Goal: Find specific page/section: Find specific page/section

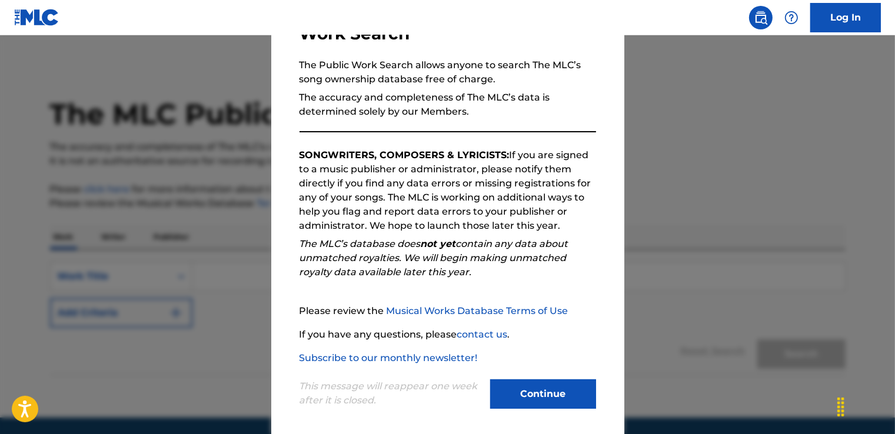
scroll to position [104, 0]
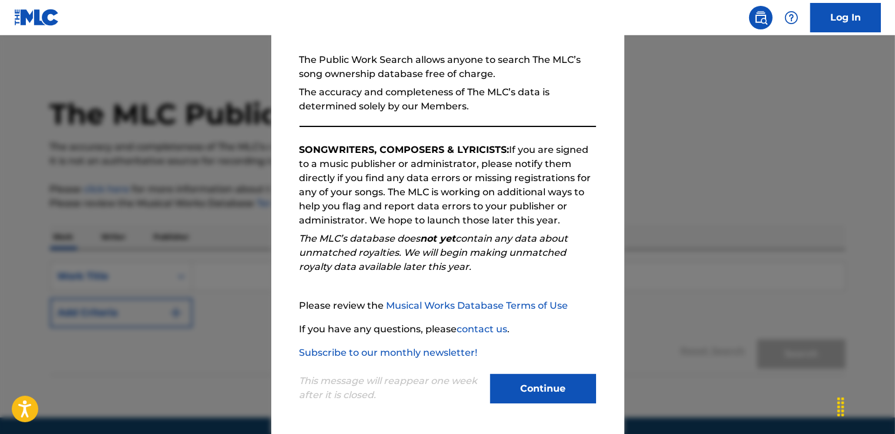
click at [555, 391] on button "Continue" at bounding box center [543, 388] width 106 height 29
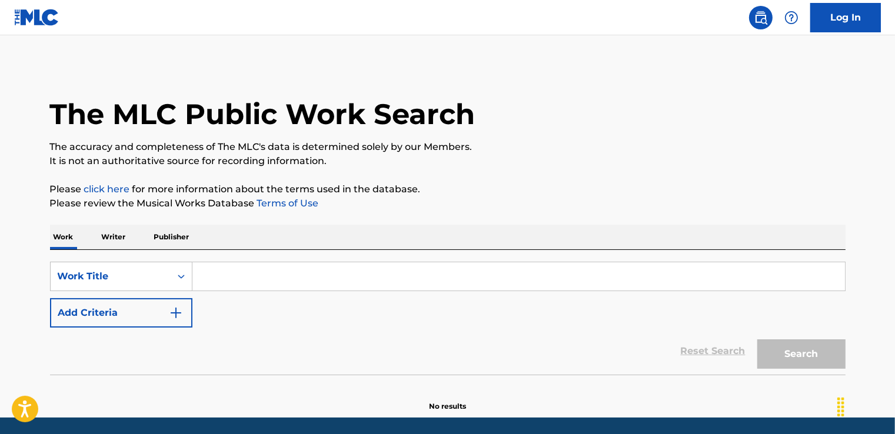
click at [204, 272] on input "Search Form" at bounding box center [518, 277] width 653 height 28
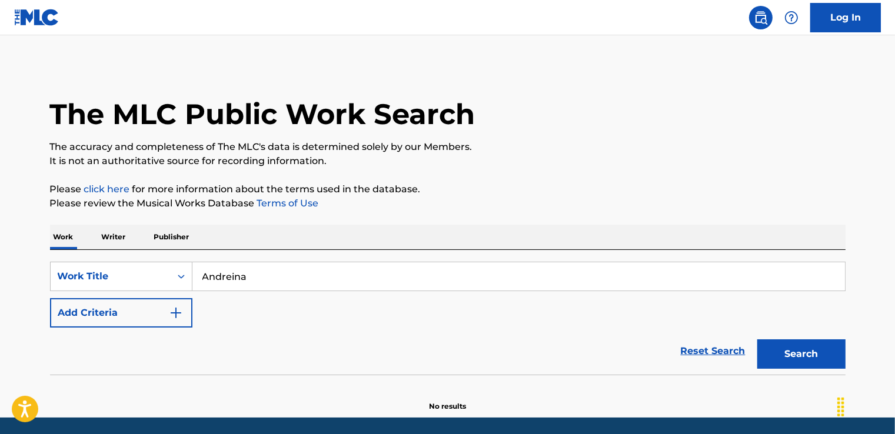
click at [789, 358] on button "Search" at bounding box center [802, 354] width 88 height 29
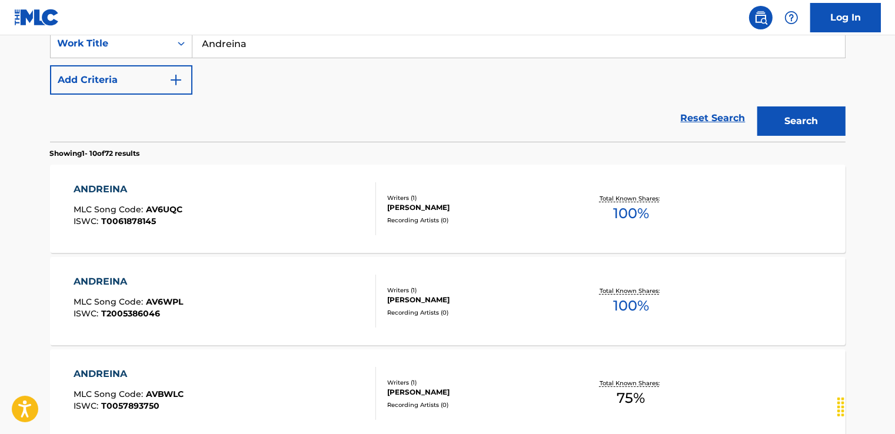
scroll to position [0, 0]
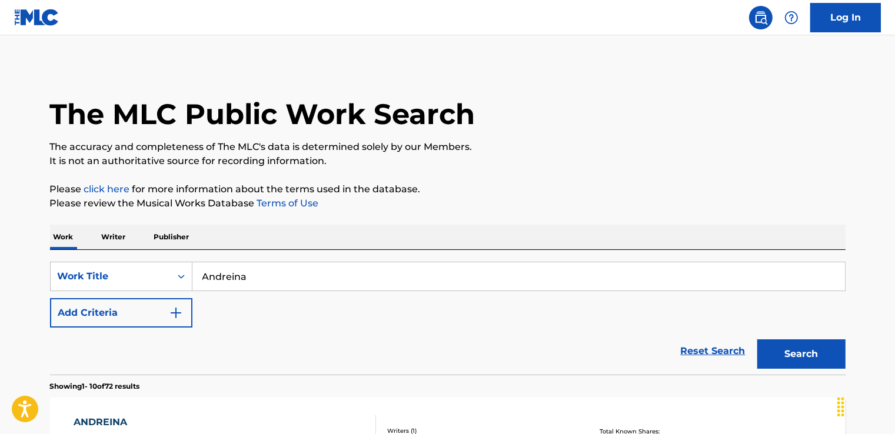
click at [262, 276] on input "Andreina" at bounding box center [518, 277] width 653 height 28
click at [784, 355] on button "Search" at bounding box center [802, 354] width 88 height 29
click at [322, 281] on input "[PERSON_NAME] No 2" at bounding box center [518, 277] width 653 height 28
click at [758, 340] on button "Search" at bounding box center [802, 354] width 88 height 29
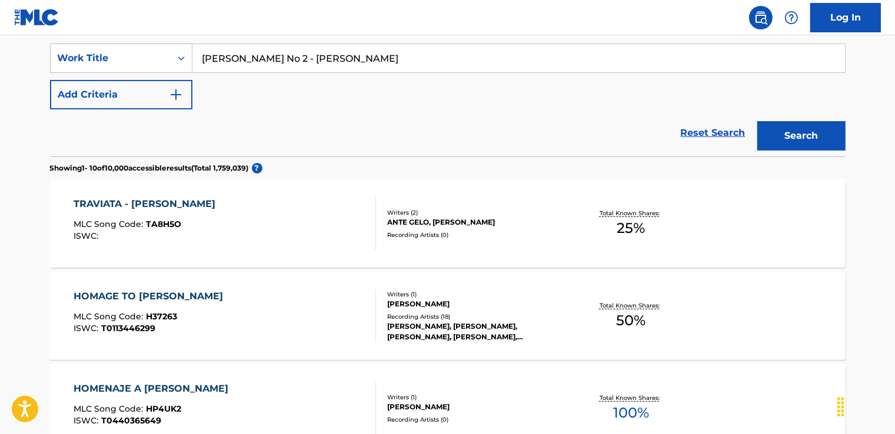
scroll to position [118, 0]
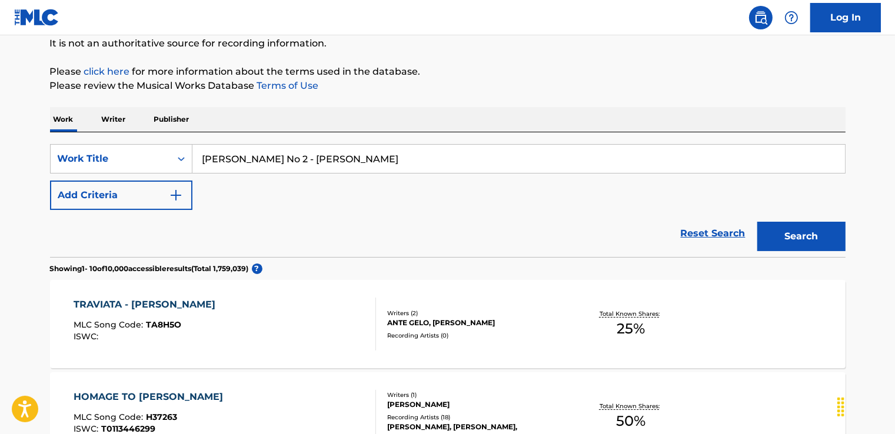
click at [314, 162] on input "[PERSON_NAME] No 2 - [PERSON_NAME]" at bounding box center [518, 159] width 653 height 28
drag, startPoint x: 308, startPoint y: 158, endPoint x: 384, endPoint y: 164, distance: 75.6
click at [384, 164] on input "[PERSON_NAME] No 2 - [PERSON_NAME]" at bounding box center [518, 159] width 653 height 28
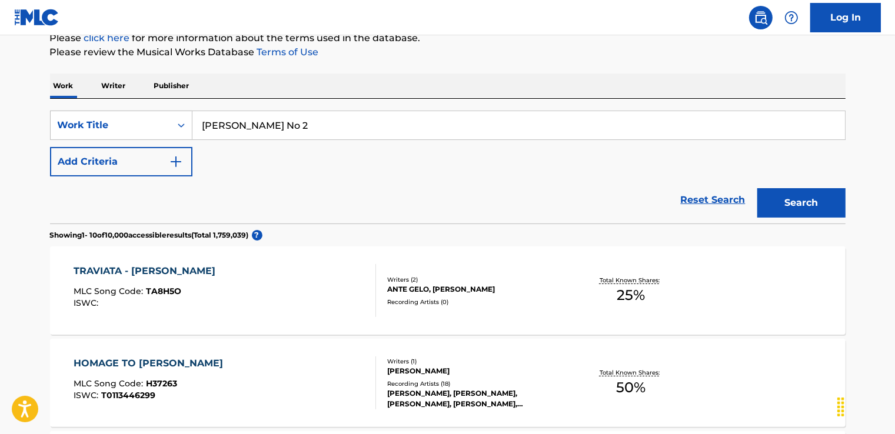
scroll to position [59, 0]
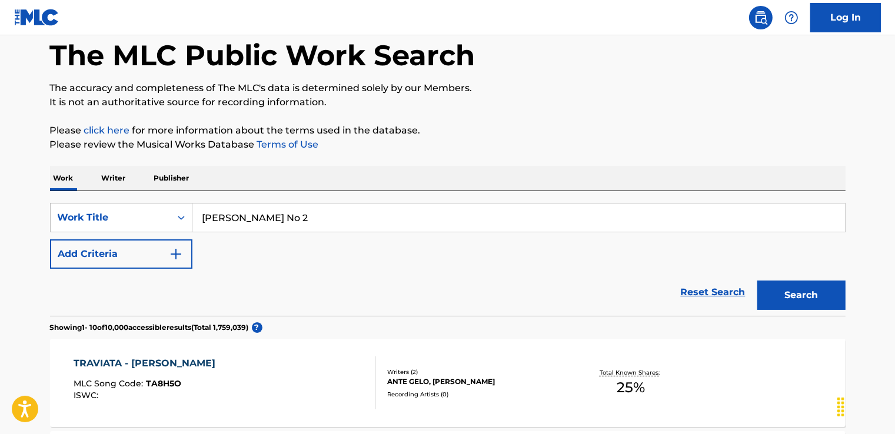
click at [758, 281] on button "Search" at bounding box center [802, 295] width 88 height 29
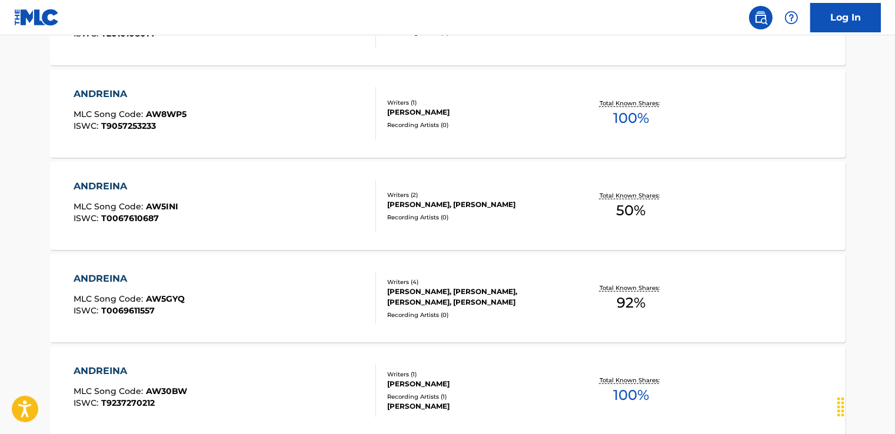
scroll to position [1006, 0]
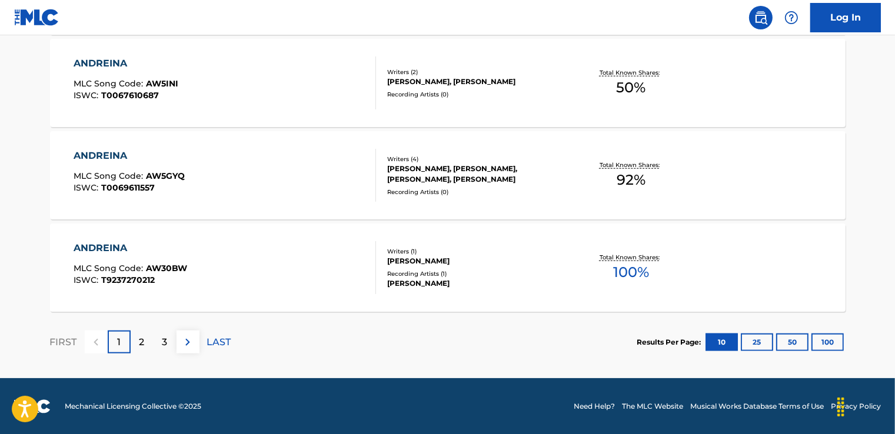
click at [754, 341] on button "25" at bounding box center [757, 343] width 32 height 18
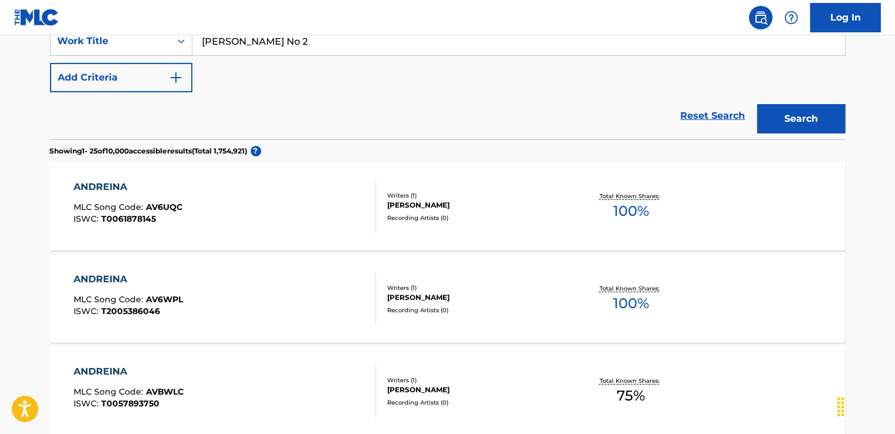
scroll to position [0, 0]
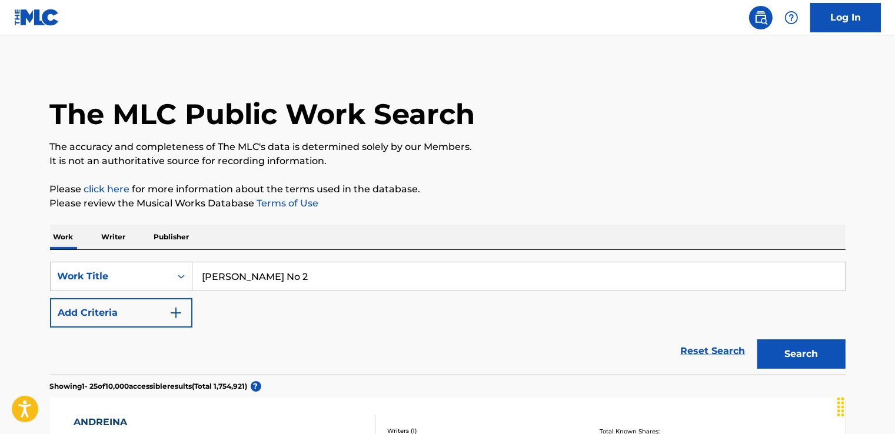
drag, startPoint x: 204, startPoint y: 276, endPoint x: 307, endPoint y: 276, distance: 103.0
click at [307, 276] on input "[PERSON_NAME] No 2" at bounding box center [518, 277] width 653 height 28
paste input "Waltz No. 2 Andreina"
type input "Waltz No. 2 Andreina"
click at [775, 352] on button "Search" at bounding box center [802, 354] width 88 height 29
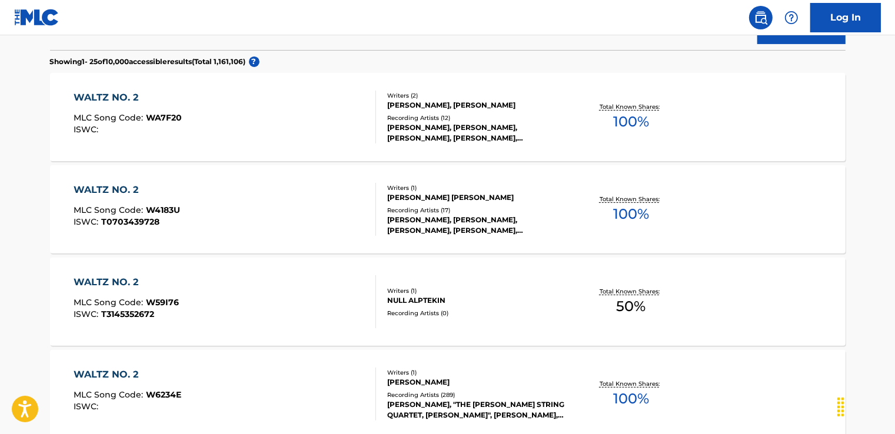
scroll to position [235, 0]
